Goal: Find specific page/section

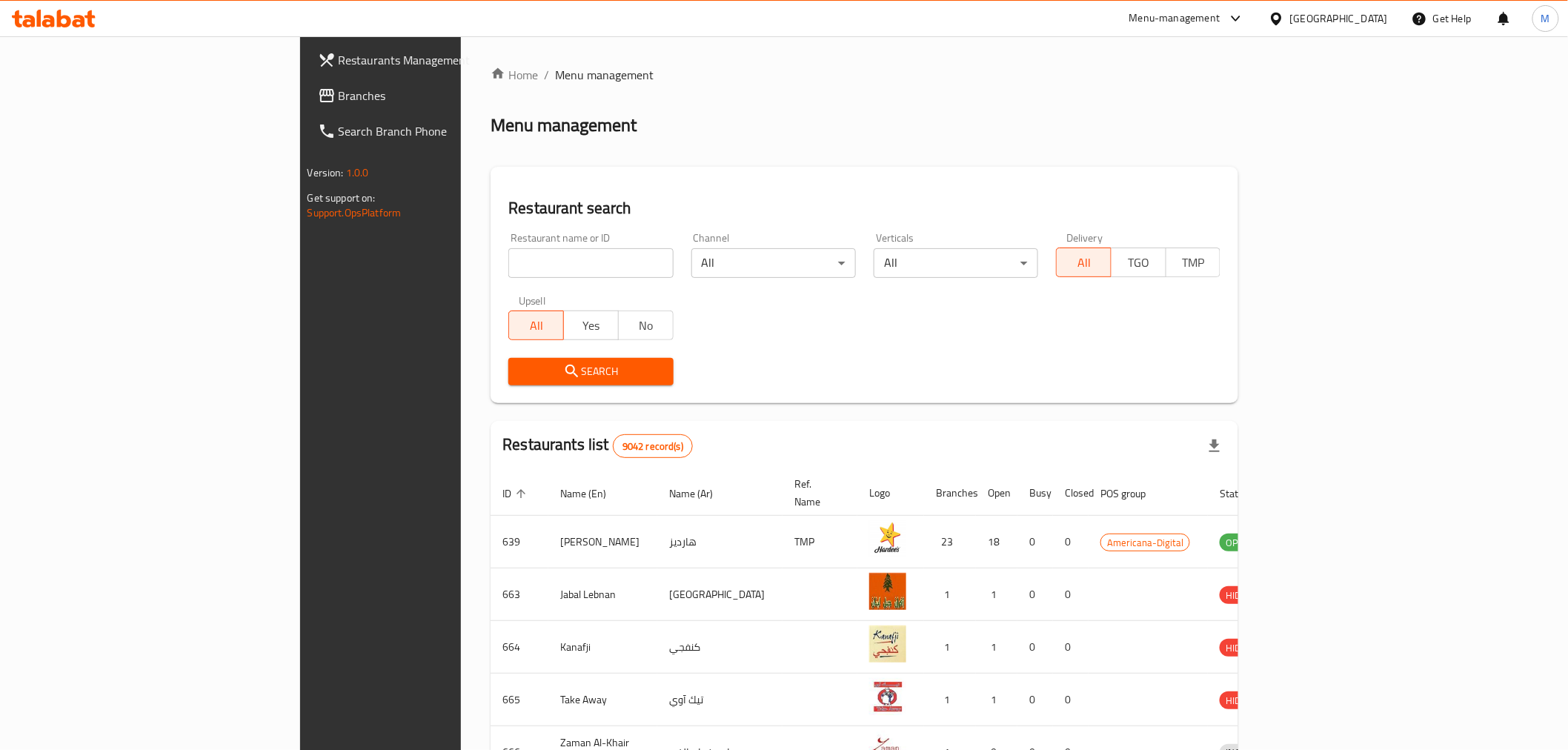
click at [508, 255] on input "search" at bounding box center [590, 263] width 165 height 30
type input "dates world"
click button "Search" at bounding box center [590, 371] width 165 height 27
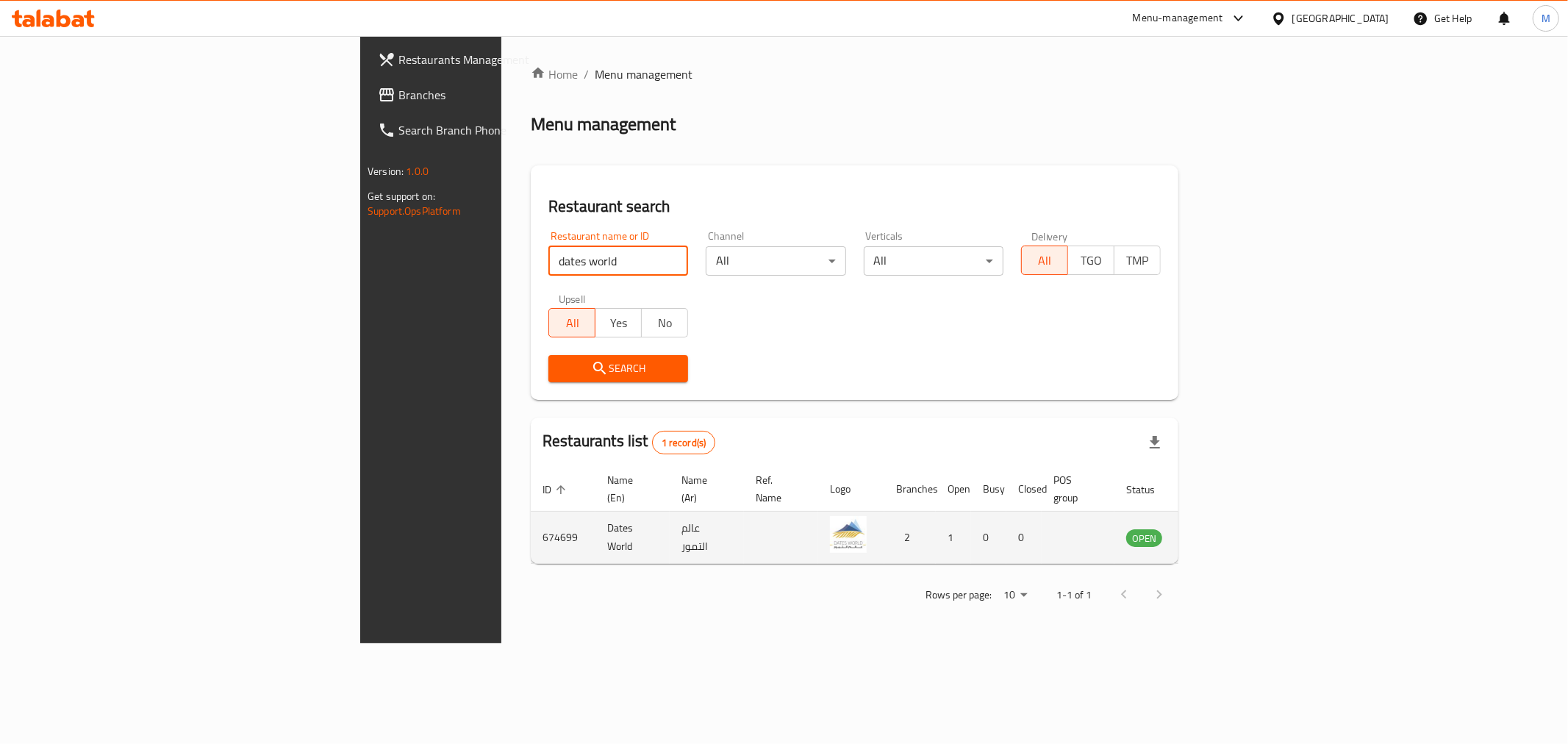
click at [1231, 528] on link "enhanced table" at bounding box center [1216, 537] width 27 height 18
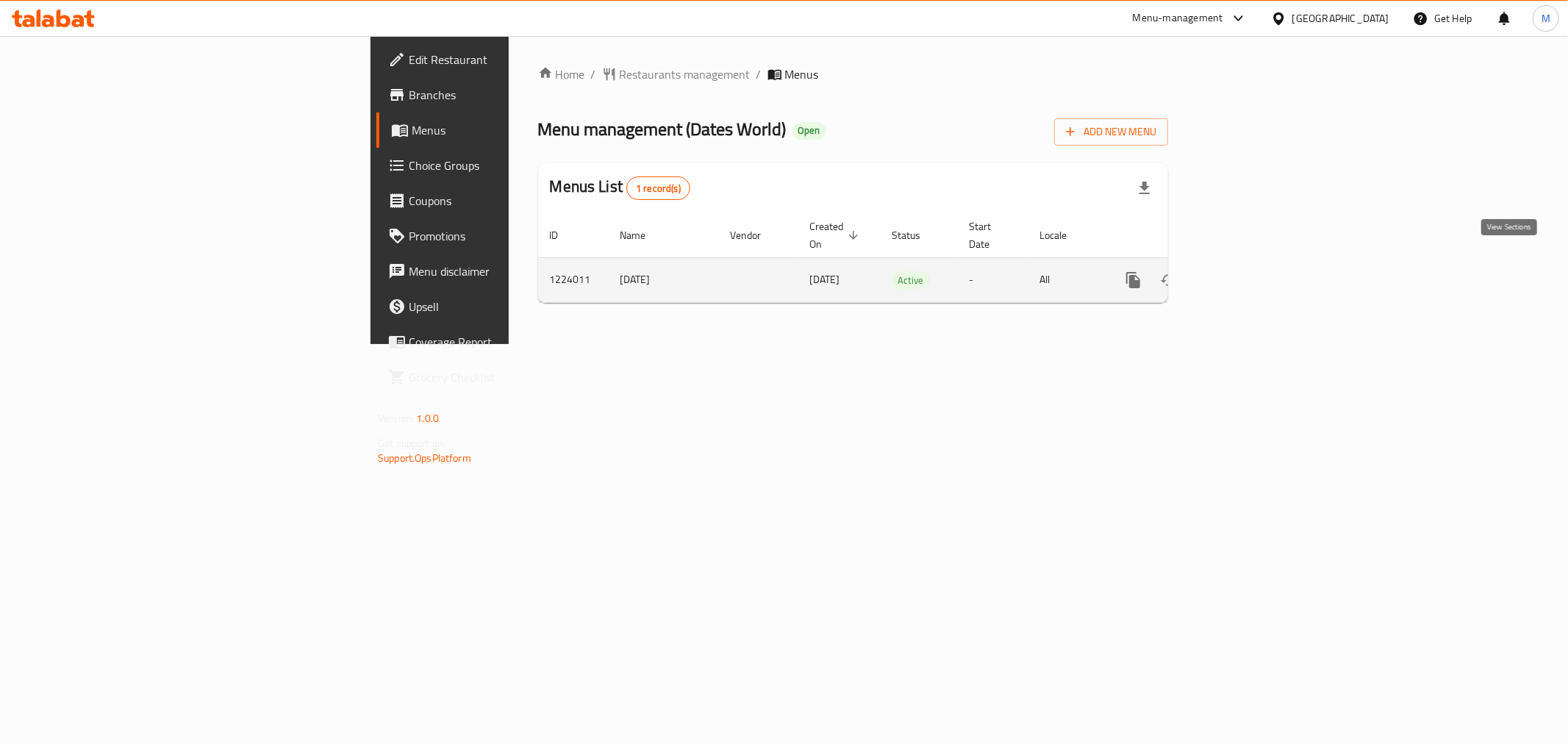
click at [1248, 271] on icon "enhanced table" at bounding box center [1239, 279] width 18 height 18
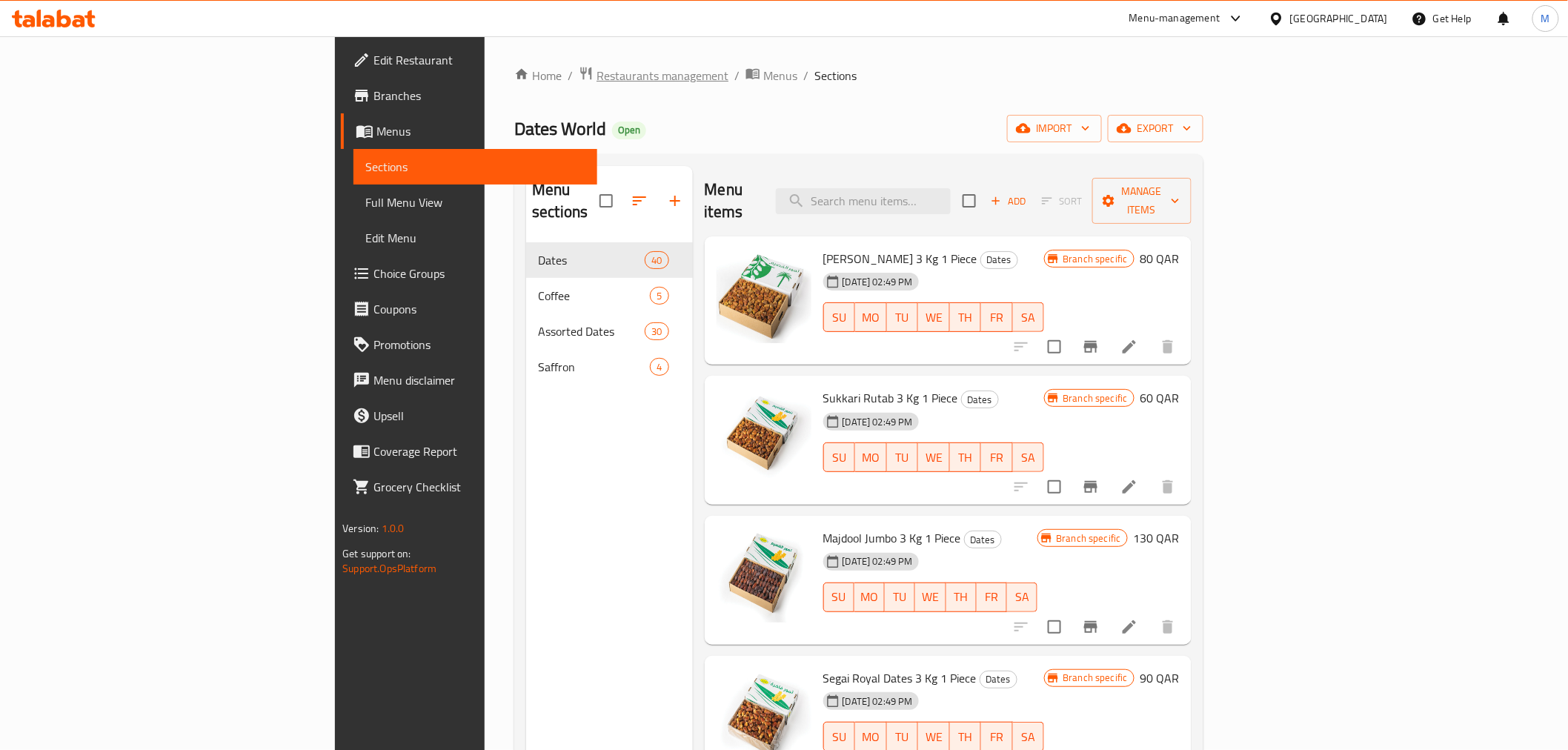
click at [596, 76] on span "Restaurants management" at bounding box center [662, 75] width 132 height 18
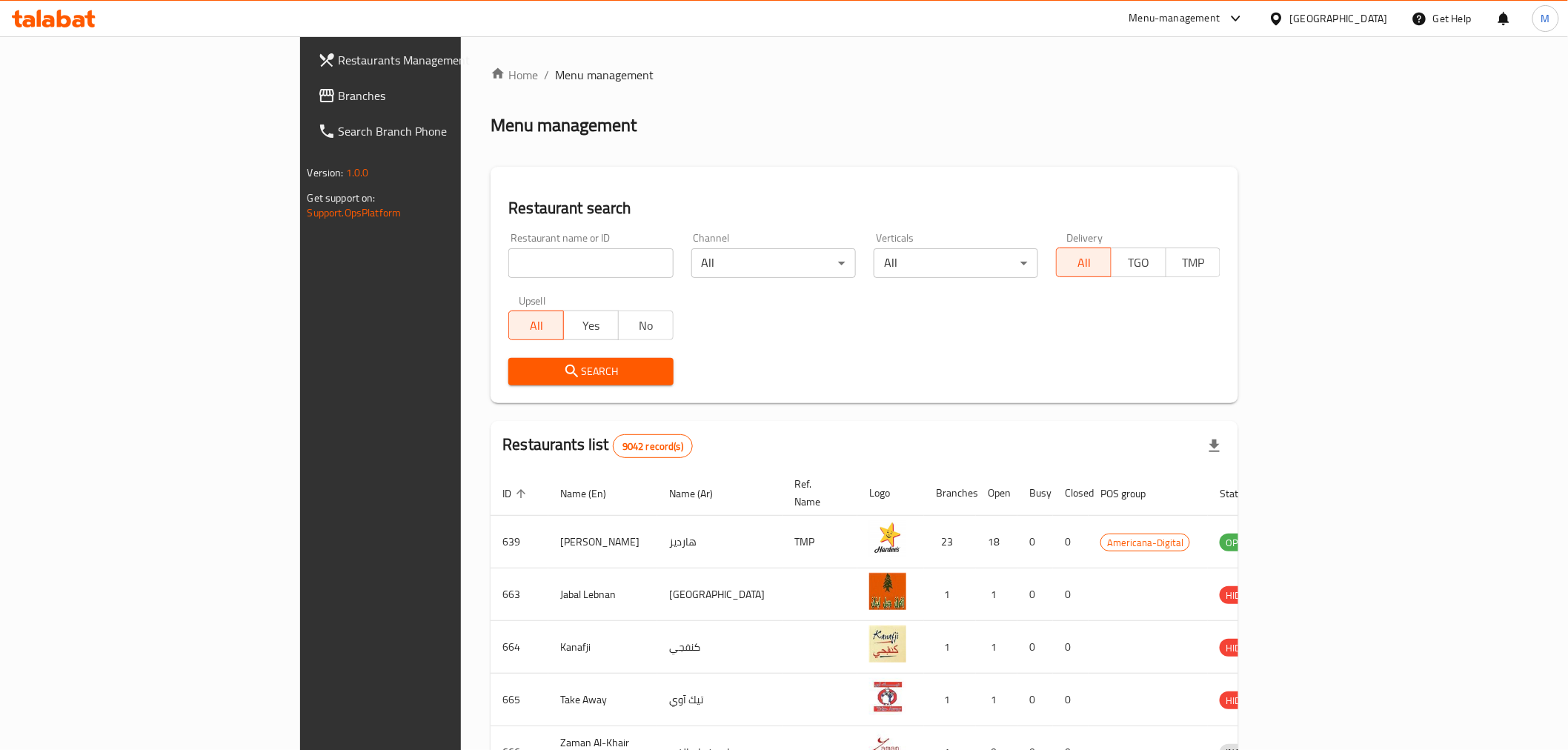
click at [508, 236] on div "Restaurant name or ID Restaurant name or ID" at bounding box center [590, 255] width 165 height 45
click at [508, 261] on input "search" at bounding box center [590, 263] width 165 height 30
type input "dates wo"
click button "Search" at bounding box center [590, 371] width 165 height 27
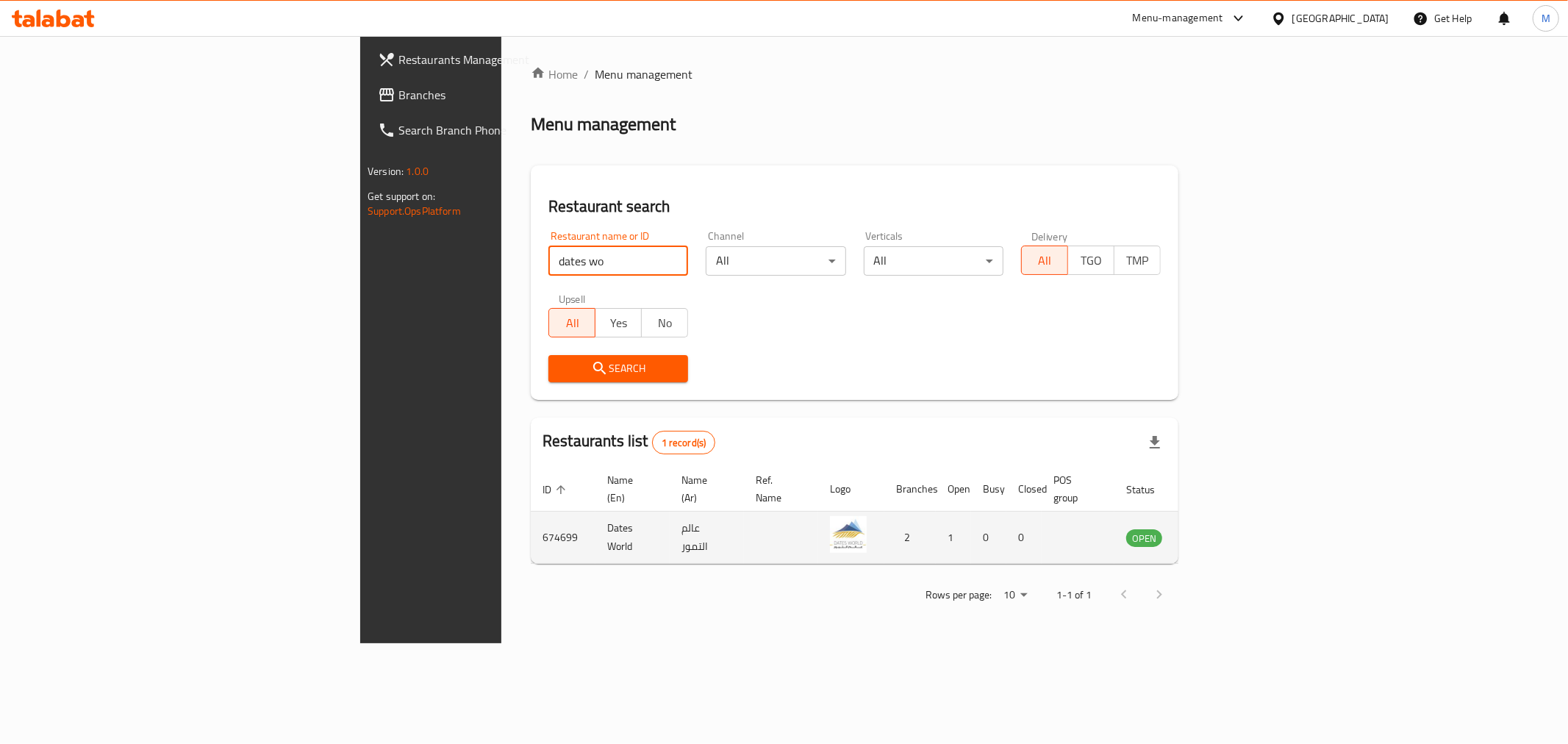
click at [531, 517] on td "674699" at bounding box center [563, 538] width 65 height 52
copy td "674699"
